Goal: Transaction & Acquisition: Own a Franchise

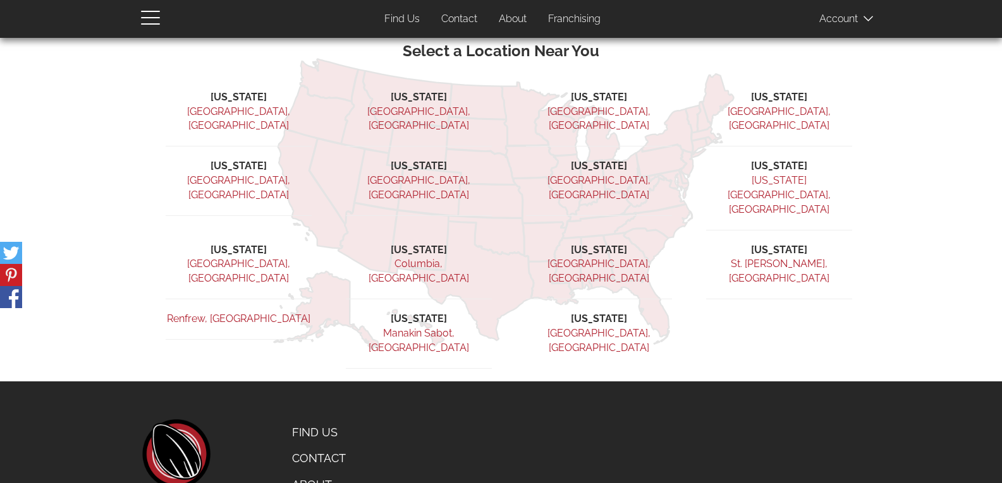
scroll to position [379, 0]
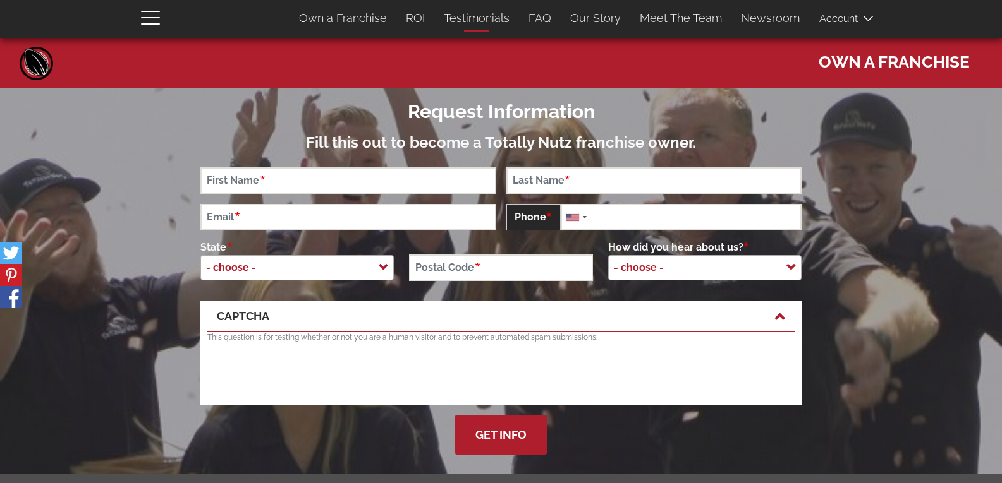
click at [492, 23] on link "Testimonials" at bounding box center [476, 18] width 85 height 27
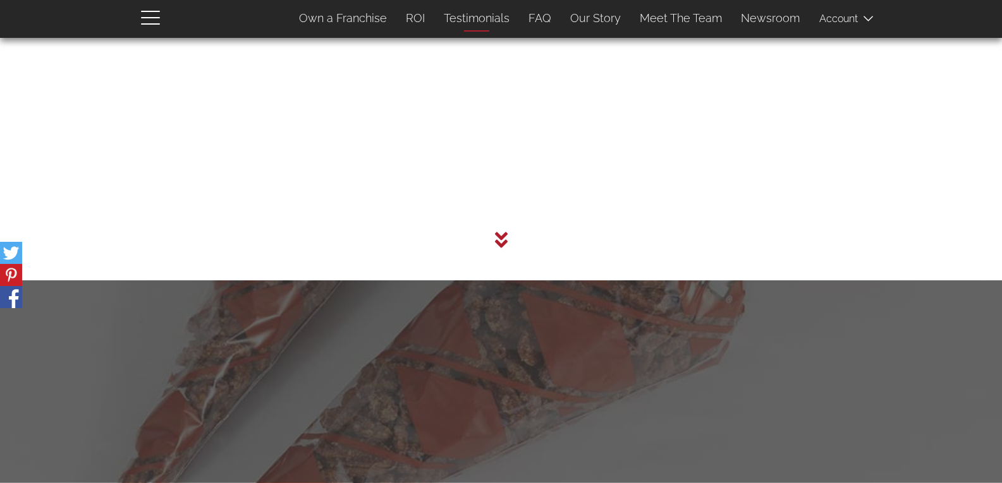
scroll to position [4134, 0]
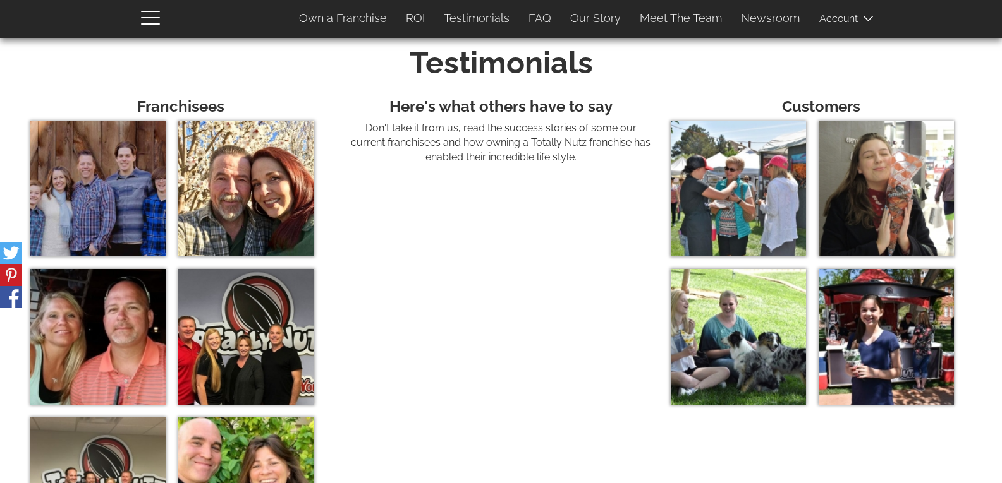
click at [234, 233] on img at bounding box center [245, 188] width 135 height 135
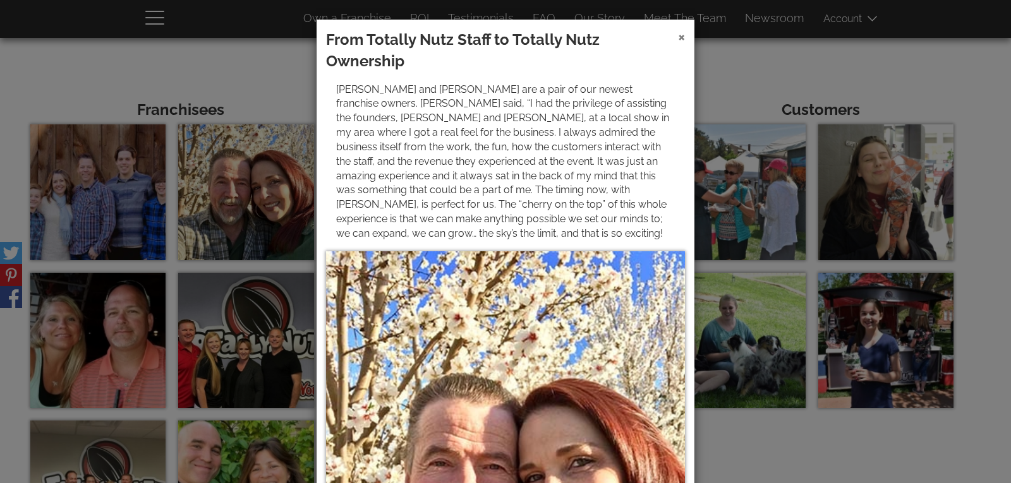
click at [678, 40] on span "×" at bounding box center [681, 36] width 7 height 18
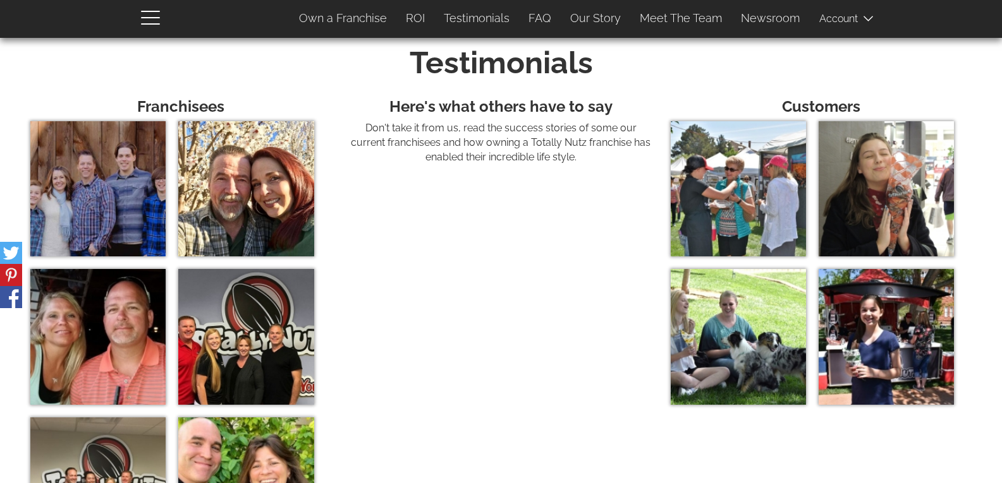
click at [116, 190] on img at bounding box center [97, 188] width 135 height 135
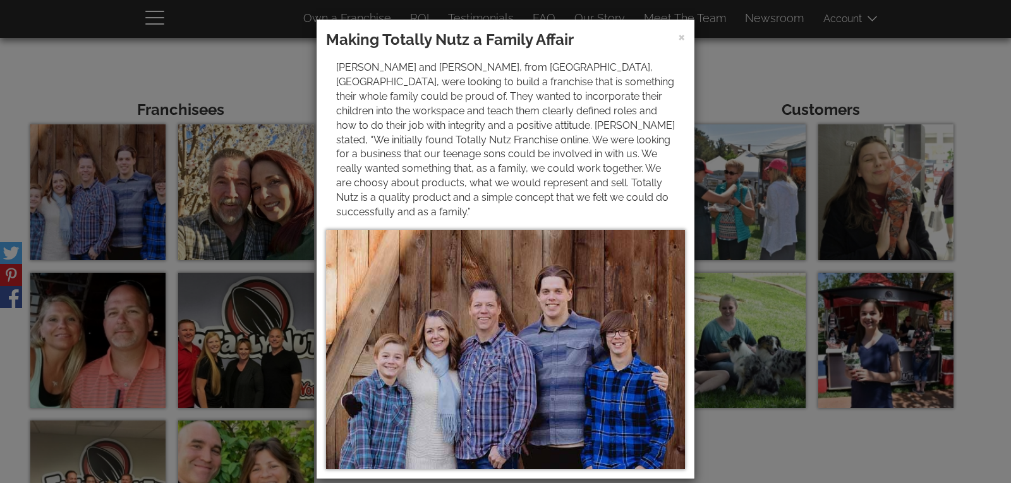
click at [78, 64] on div "× Making Totally Nutz a Family Affair [PERSON_NAME] and [PERSON_NAME], from [GE…" at bounding box center [505, 241] width 1011 height 483
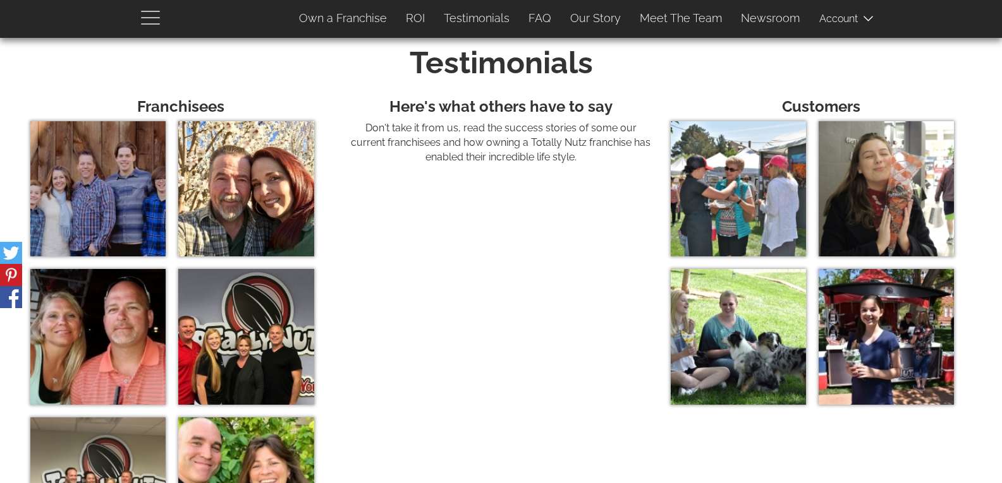
click at [159, 20] on span "button" at bounding box center [153, 16] width 25 height 15
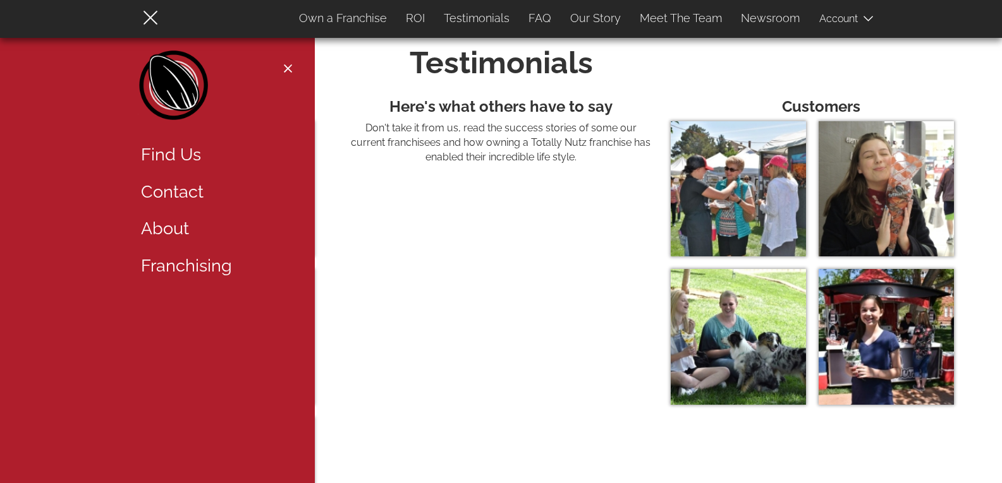
click at [169, 229] on link "About" at bounding box center [213, 228] width 164 height 37
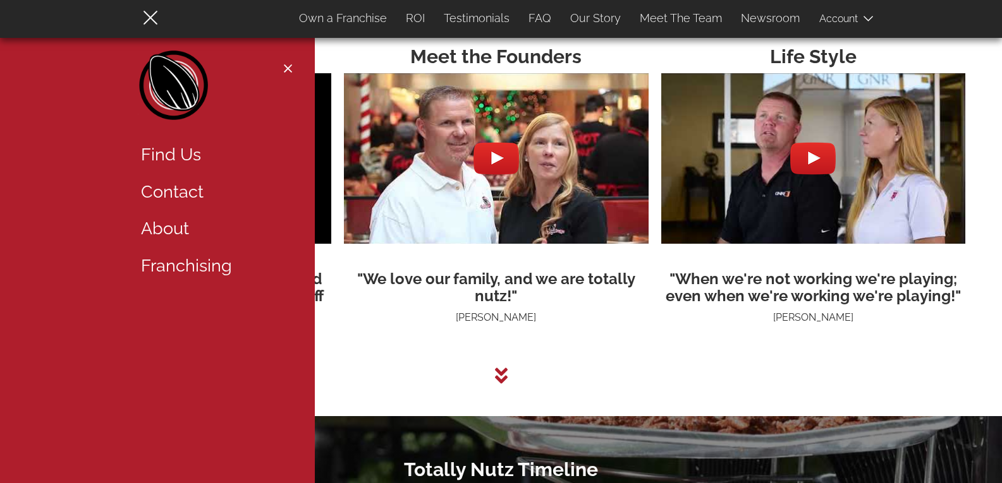
click at [188, 154] on link "Find Us" at bounding box center [213, 155] width 164 height 37
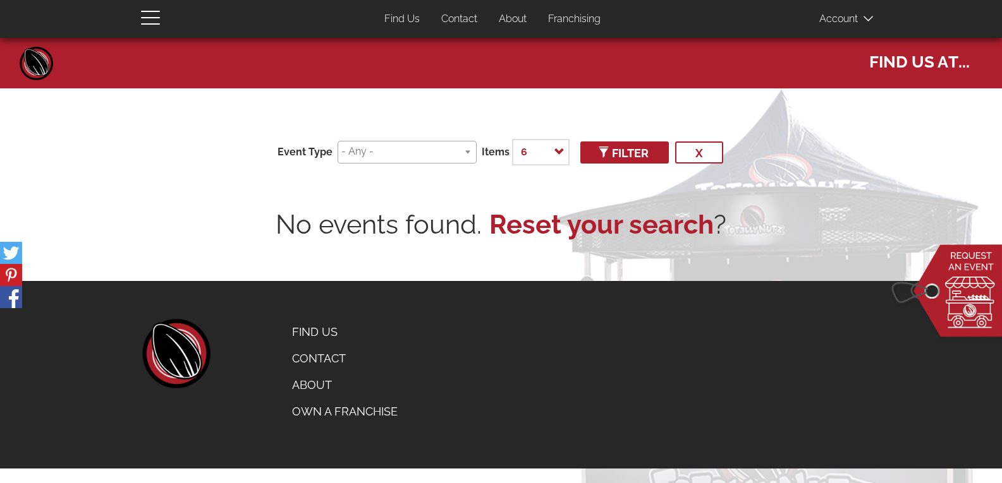
click at [467, 156] on ul at bounding box center [407, 151] width 138 height 18
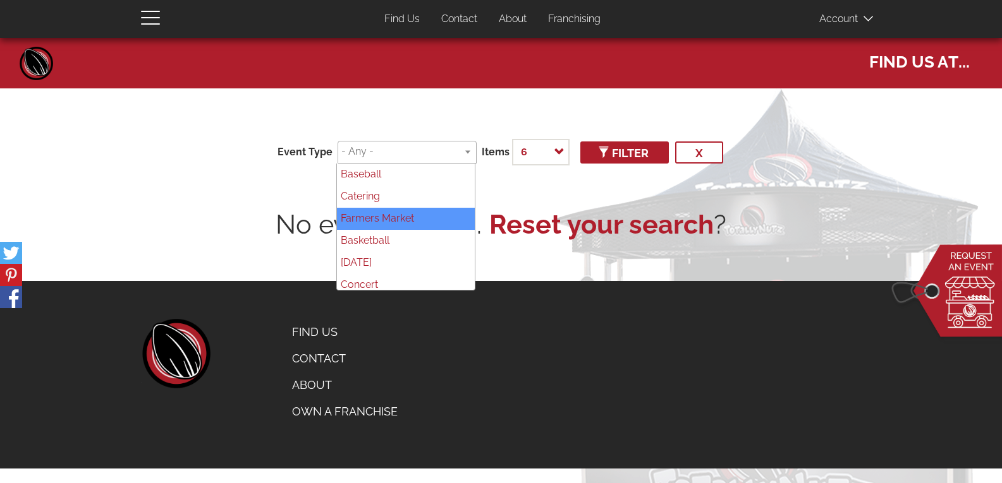
select select "86"
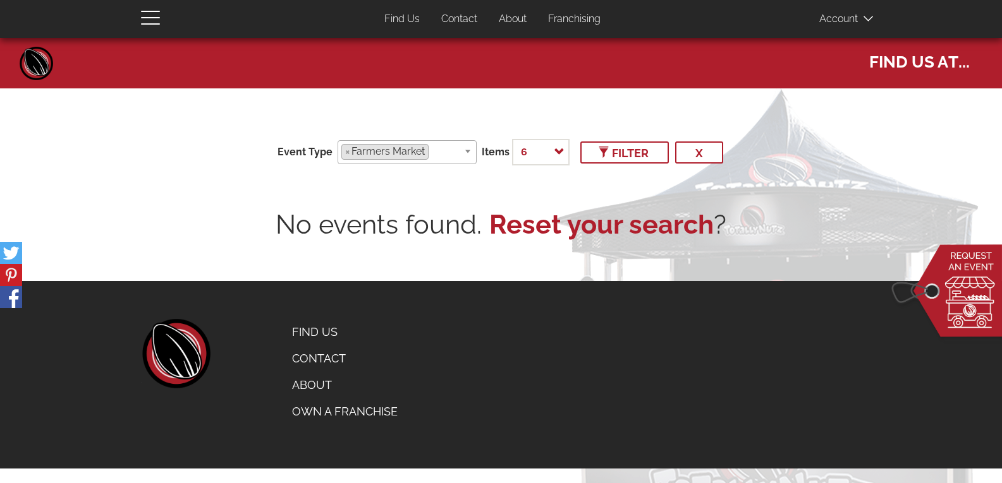
click at [614, 160] on button "Filter" at bounding box center [624, 153] width 88 height 22
